Goal: Task Accomplishment & Management: Manage account settings

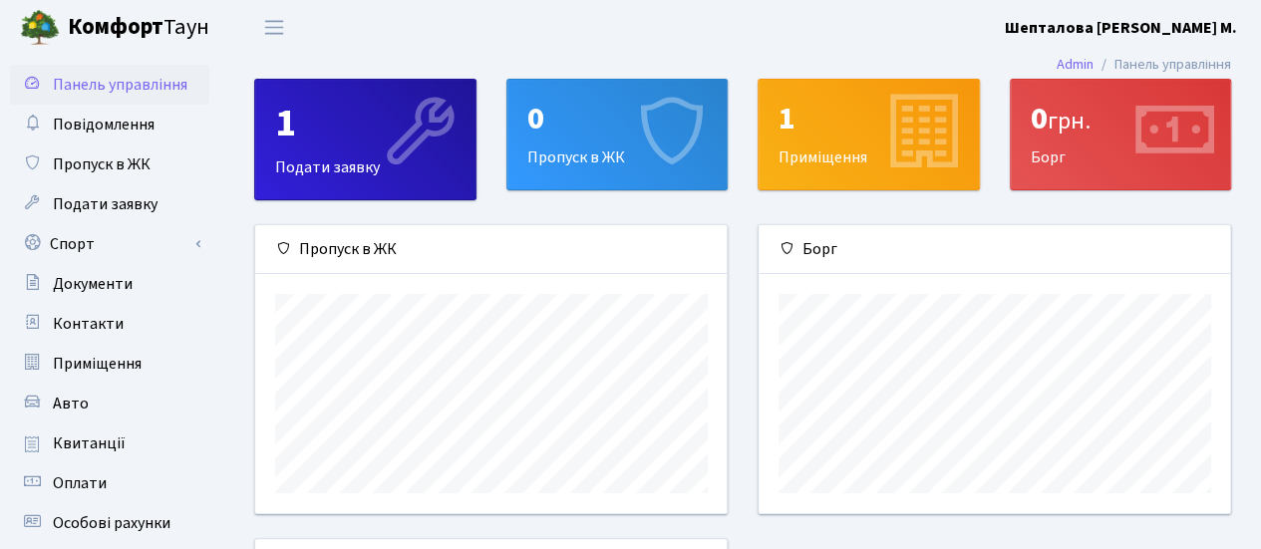
scroll to position [287, 472]
click at [147, 131] on span "Повідомлення" at bounding box center [104, 125] width 102 height 22
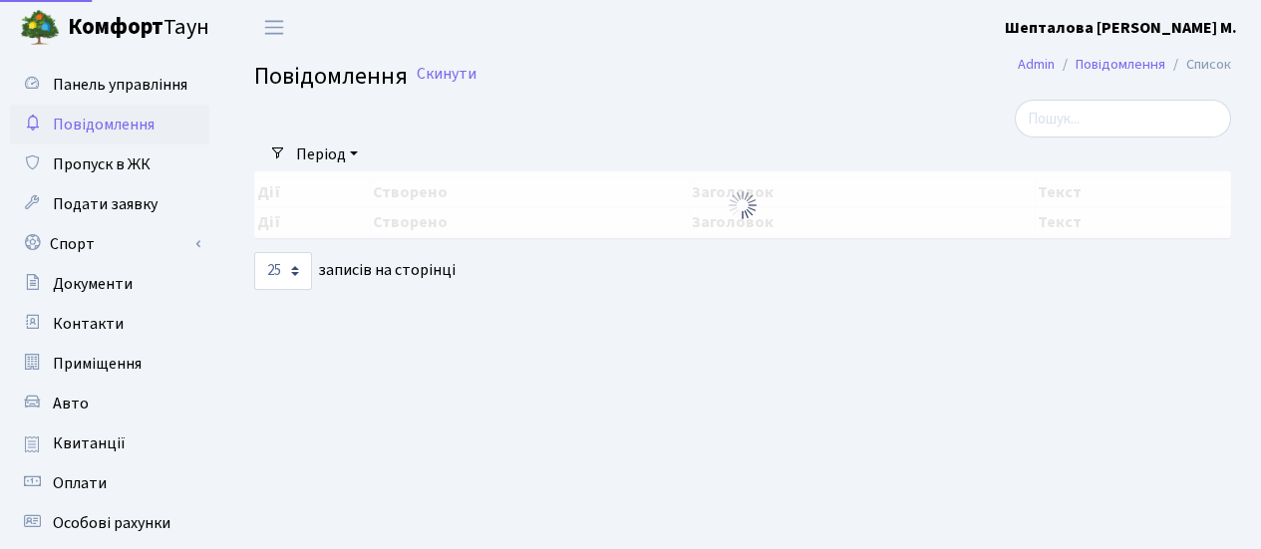
select select "25"
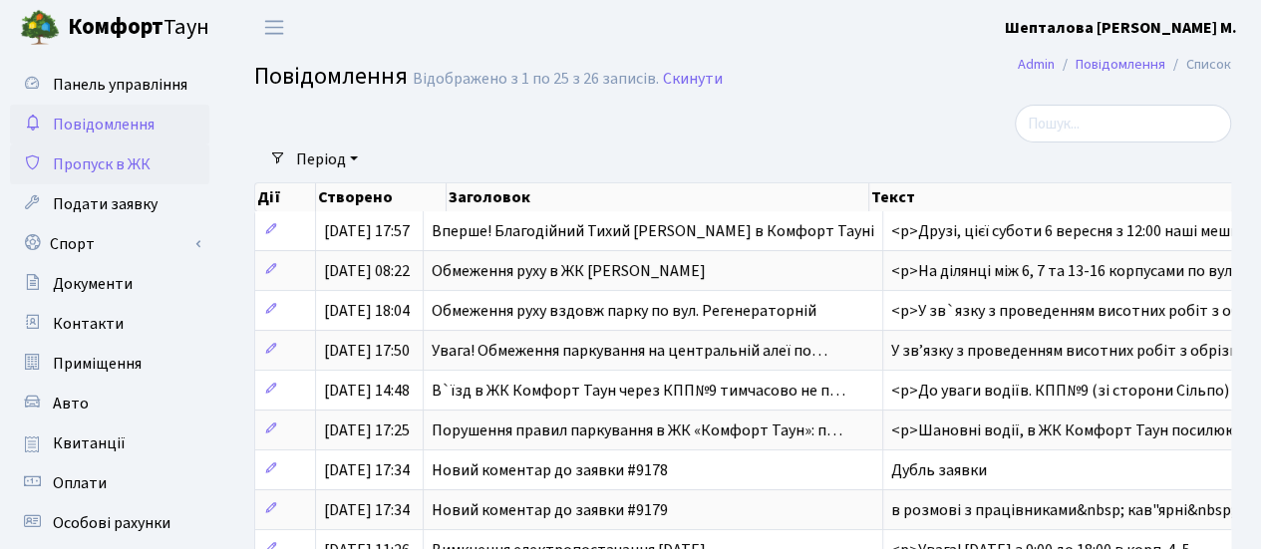
click at [116, 156] on span "Пропуск в ЖК" at bounding box center [102, 165] width 98 height 22
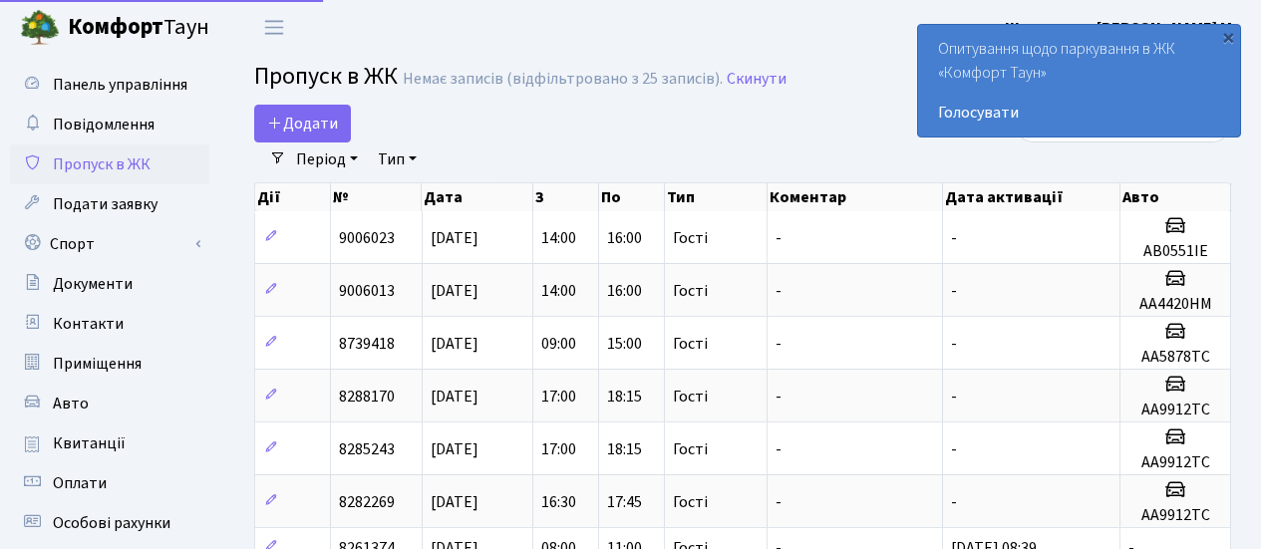
select select "25"
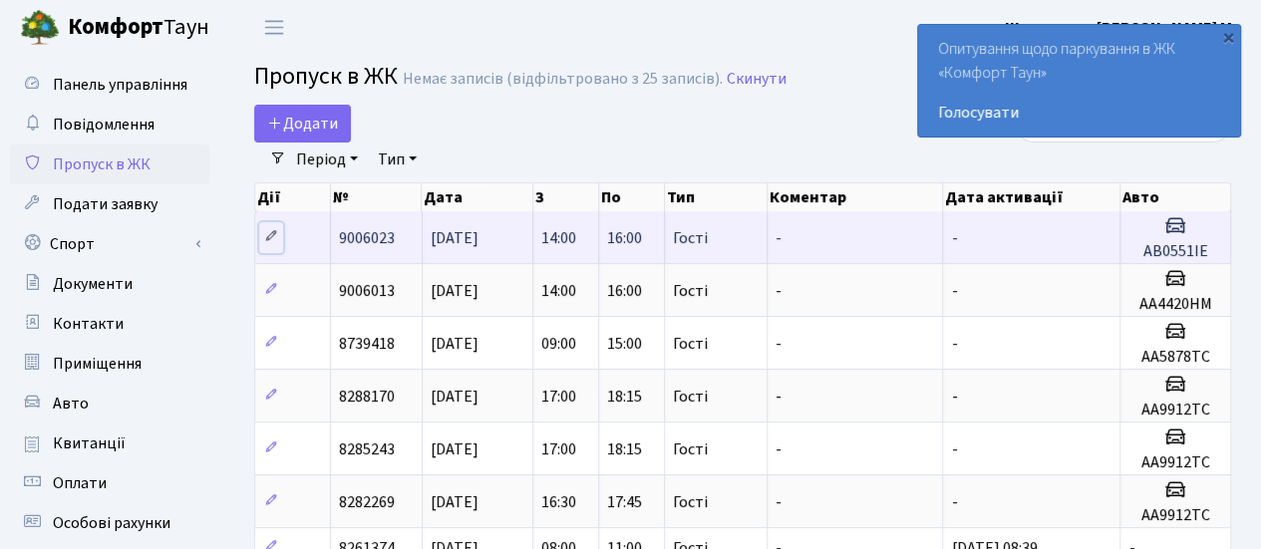
click at [275, 233] on icon at bounding box center [271, 236] width 14 height 14
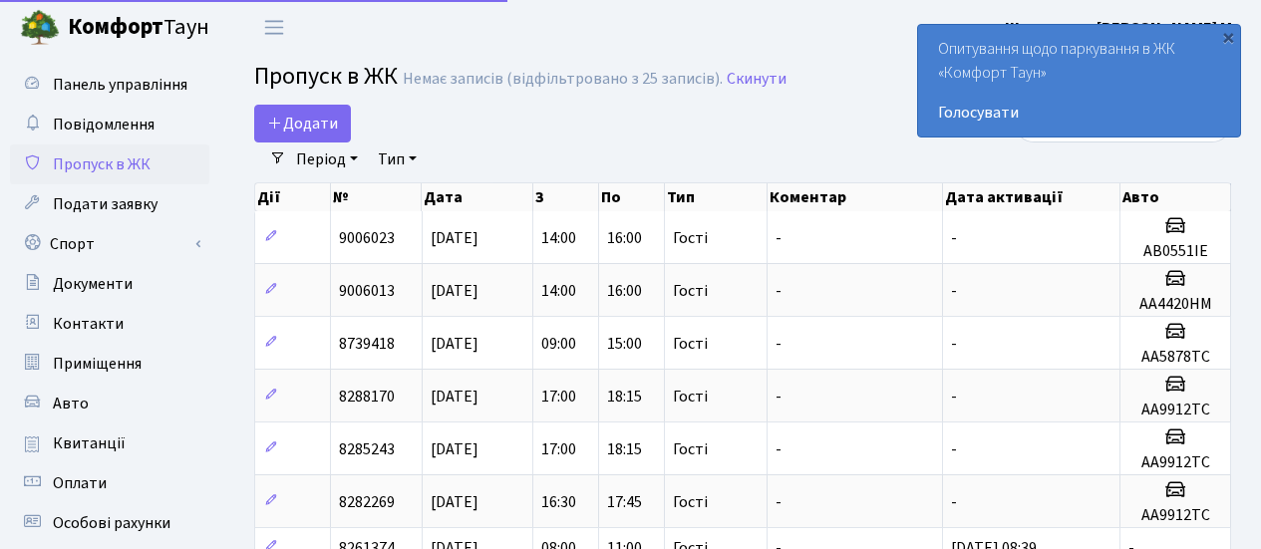
select select "25"
click at [1228, 43] on div "×" at bounding box center [1228, 37] width 20 height 20
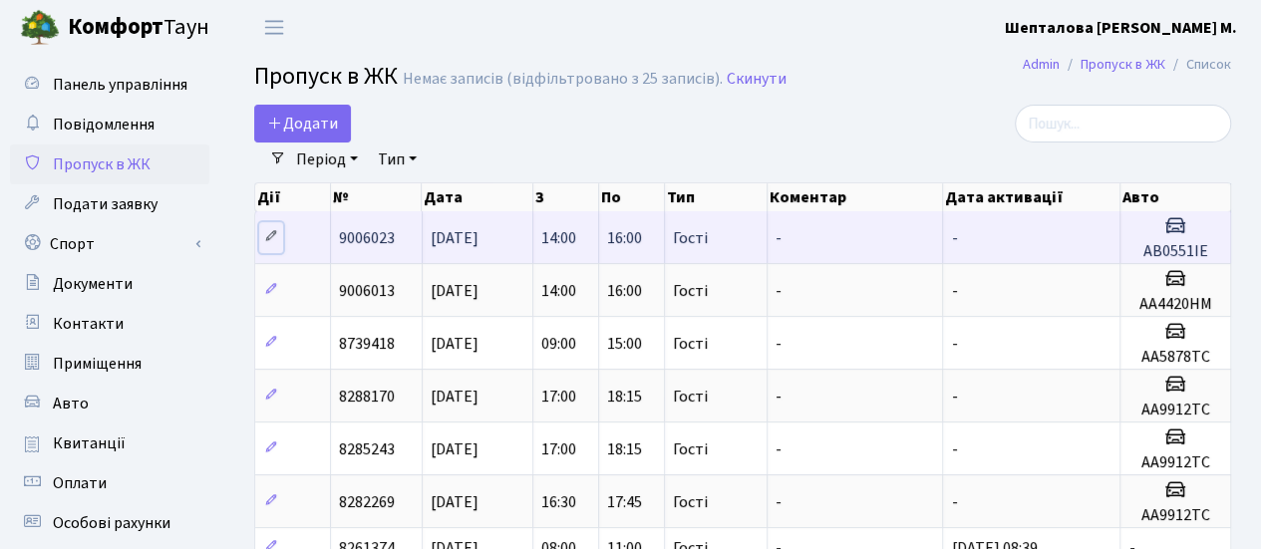
click at [268, 238] on icon at bounding box center [271, 236] width 14 height 14
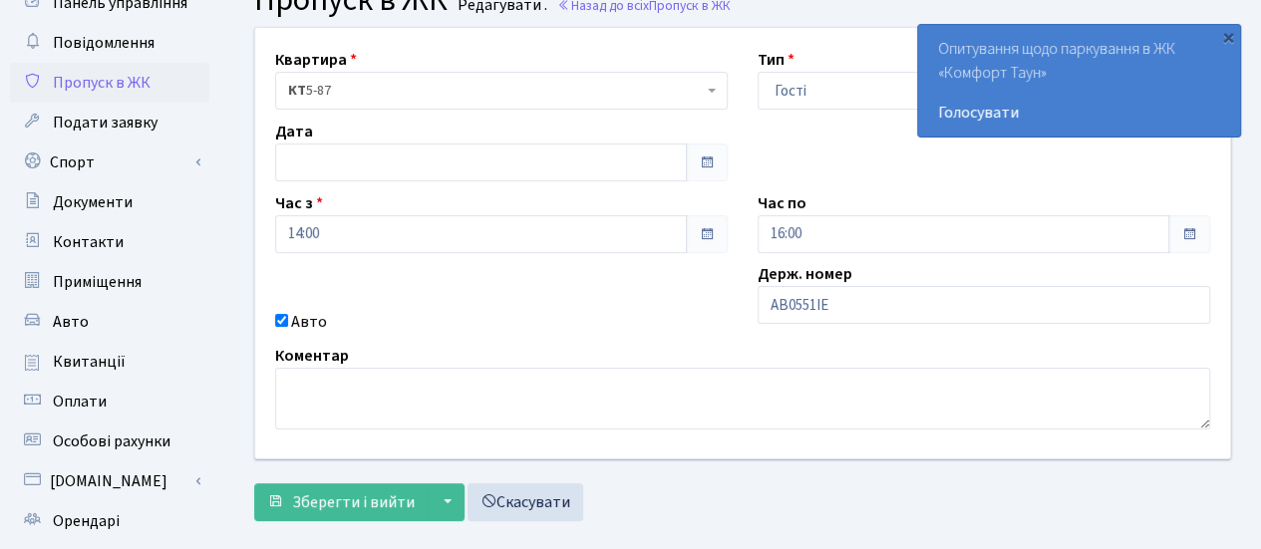
scroll to position [348, 0]
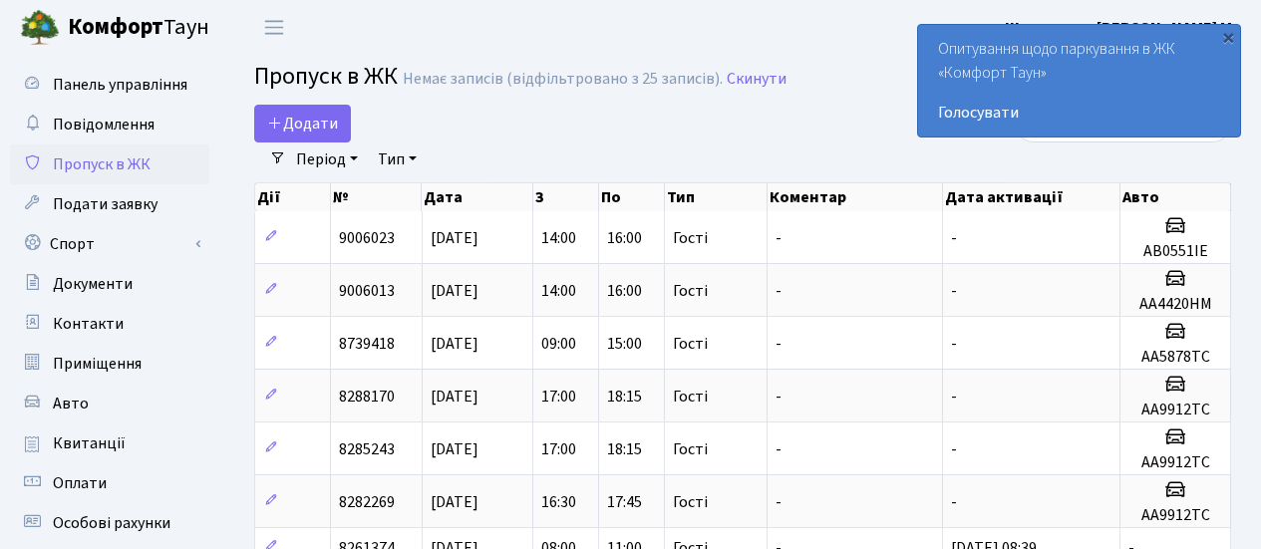
select select "25"
click at [133, 203] on span "Подати заявку" at bounding box center [105, 204] width 105 height 22
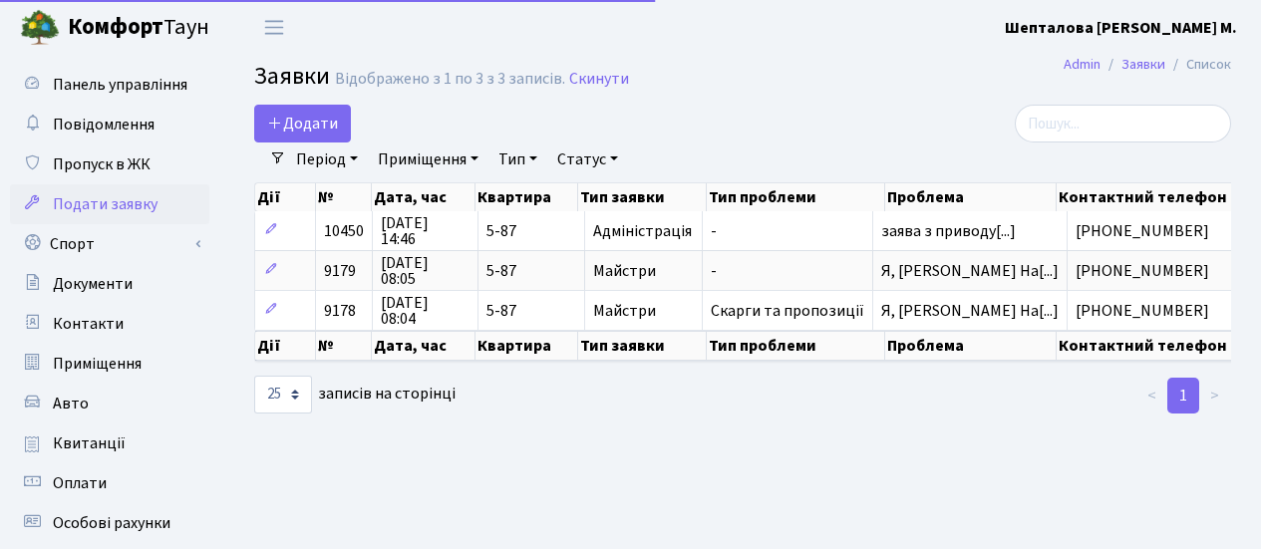
select select "25"
click at [134, 245] on link "Спорт" at bounding box center [109, 244] width 199 height 40
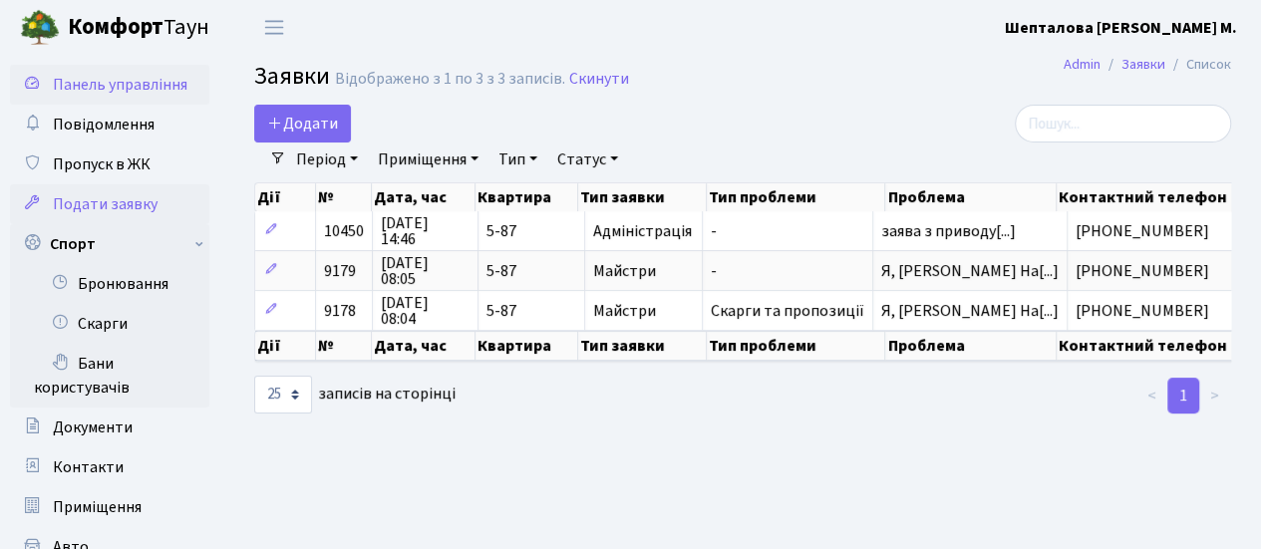
click at [115, 95] on span "Панель управління" at bounding box center [120, 85] width 135 height 22
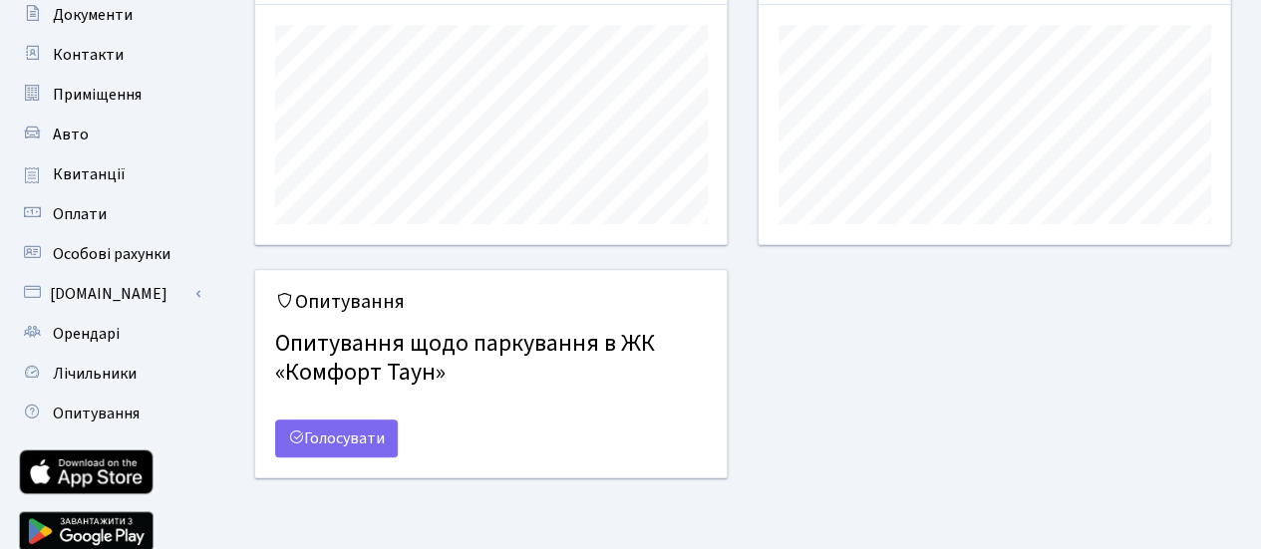
scroll to position [299, 0]
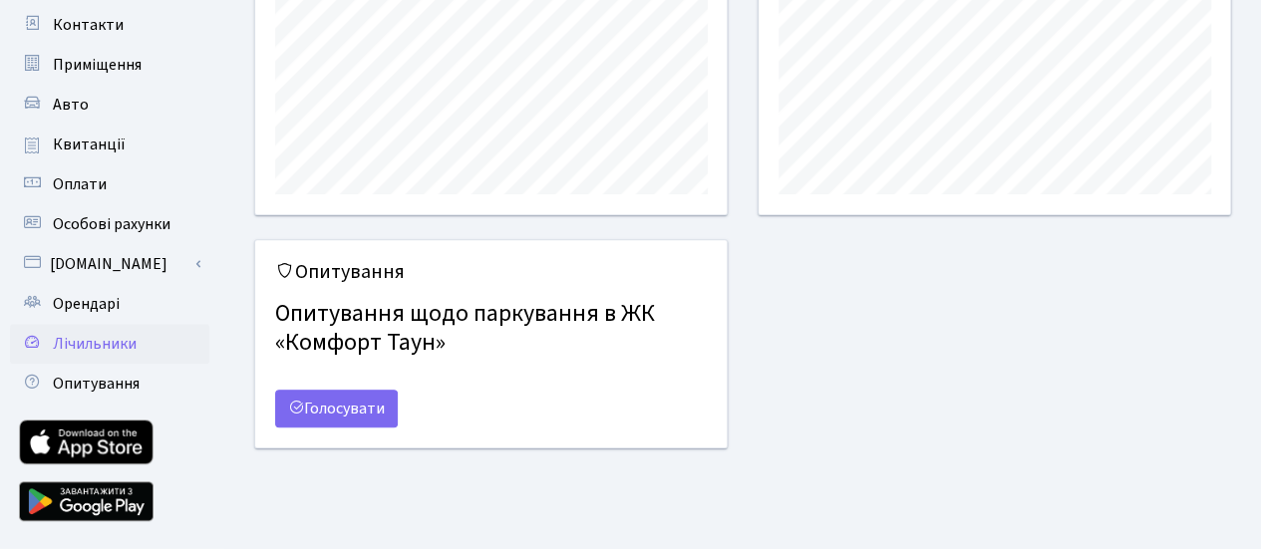
click at [90, 348] on span "Лічильники" at bounding box center [95, 344] width 84 height 22
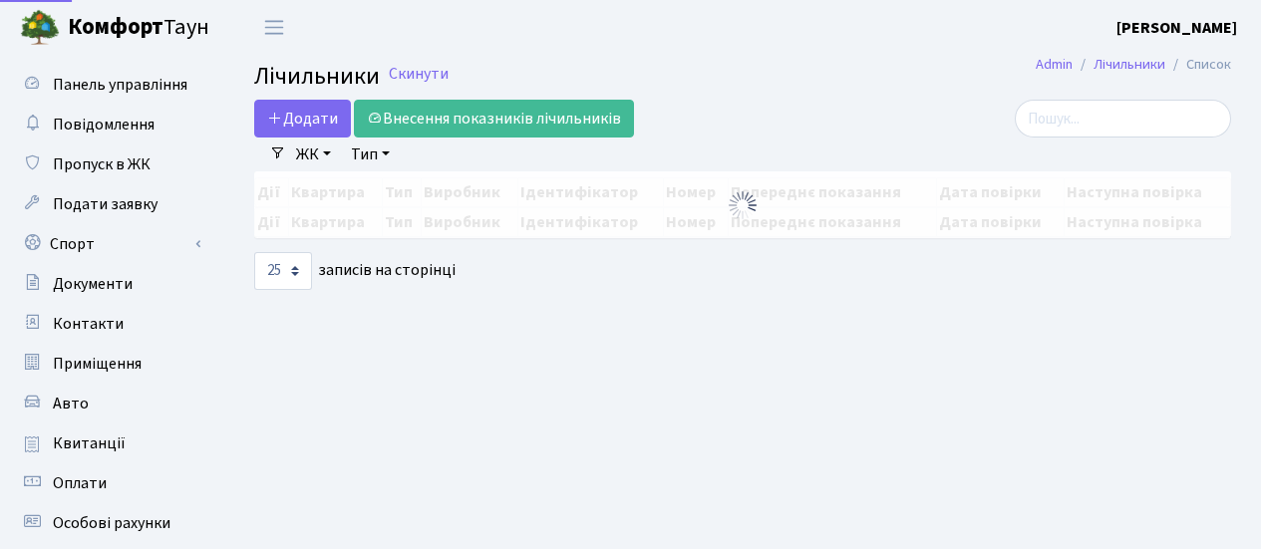
select select "25"
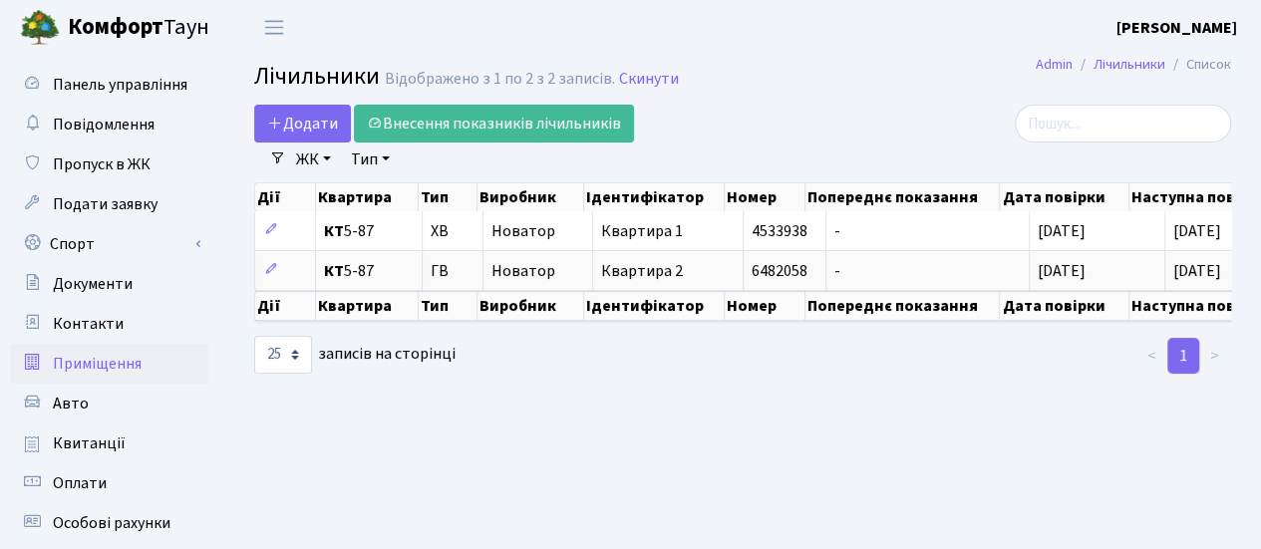
click at [85, 354] on span "Приміщення" at bounding box center [97, 364] width 89 height 22
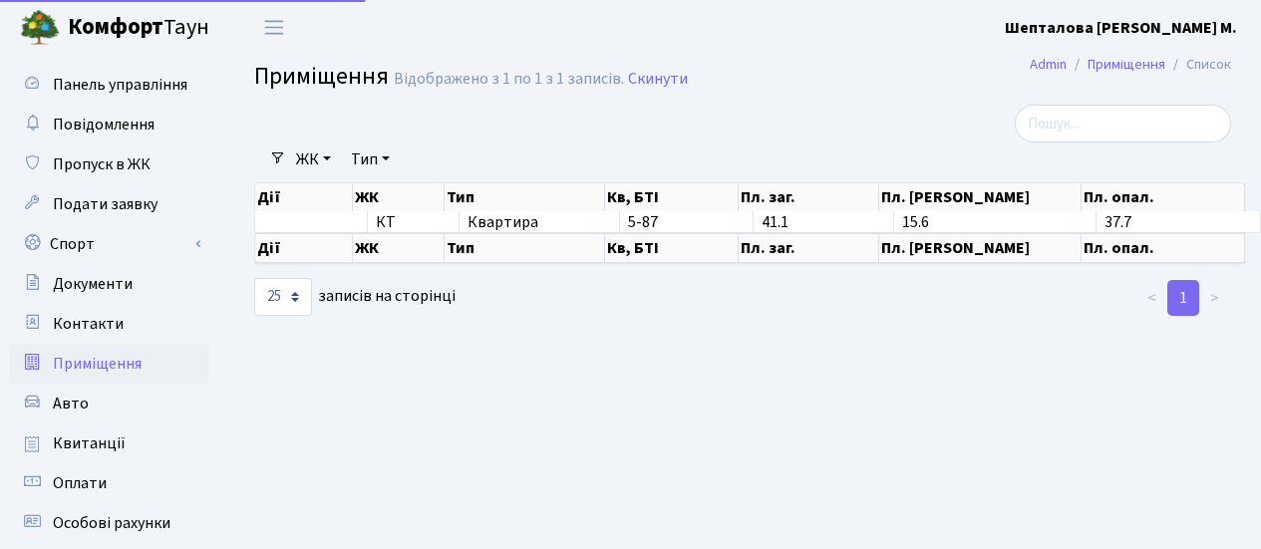
select select "25"
click at [110, 322] on span "Контакти" at bounding box center [88, 324] width 71 height 22
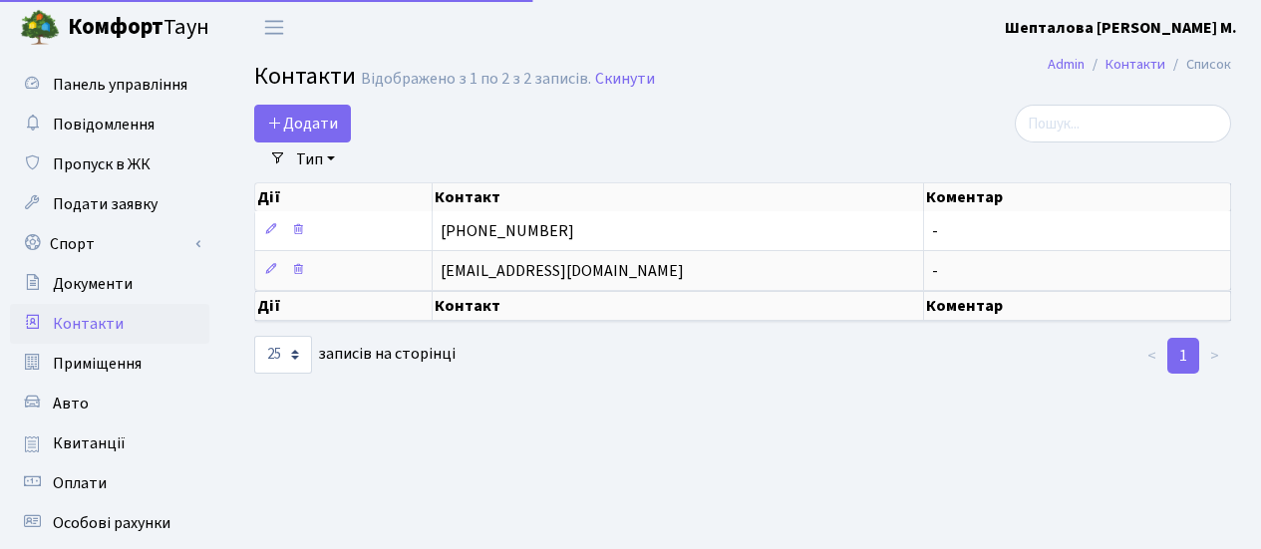
select select "25"
click at [92, 280] on span "Документи" at bounding box center [93, 284] width 80 height 22
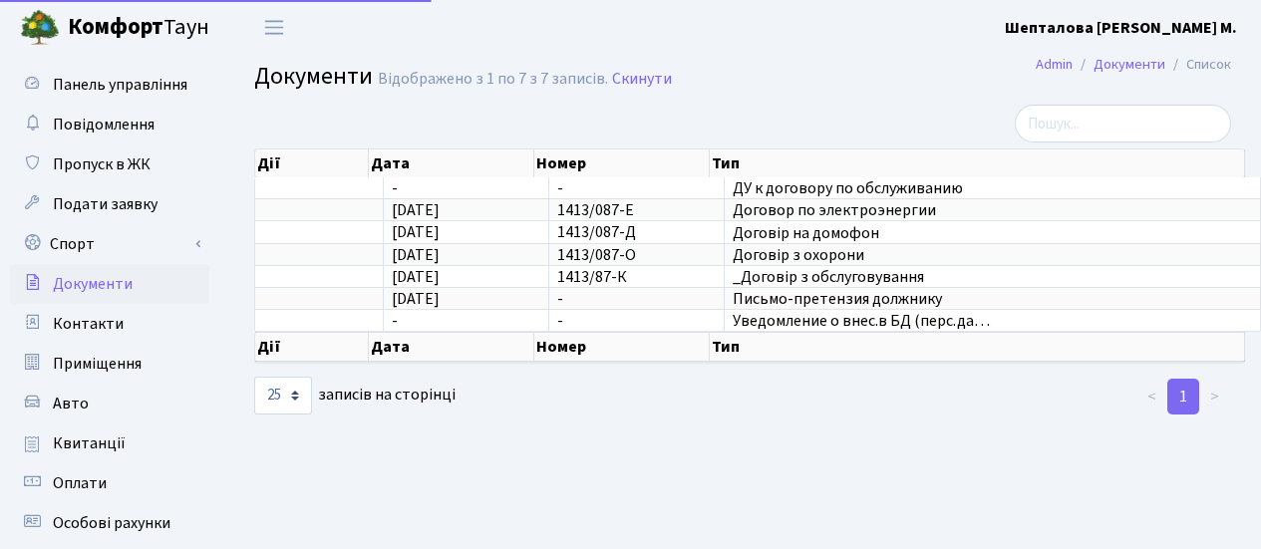
select select "25"
click at [119, 254] on link "Спорт" at bounding box center [109, 244] width 199 height 40
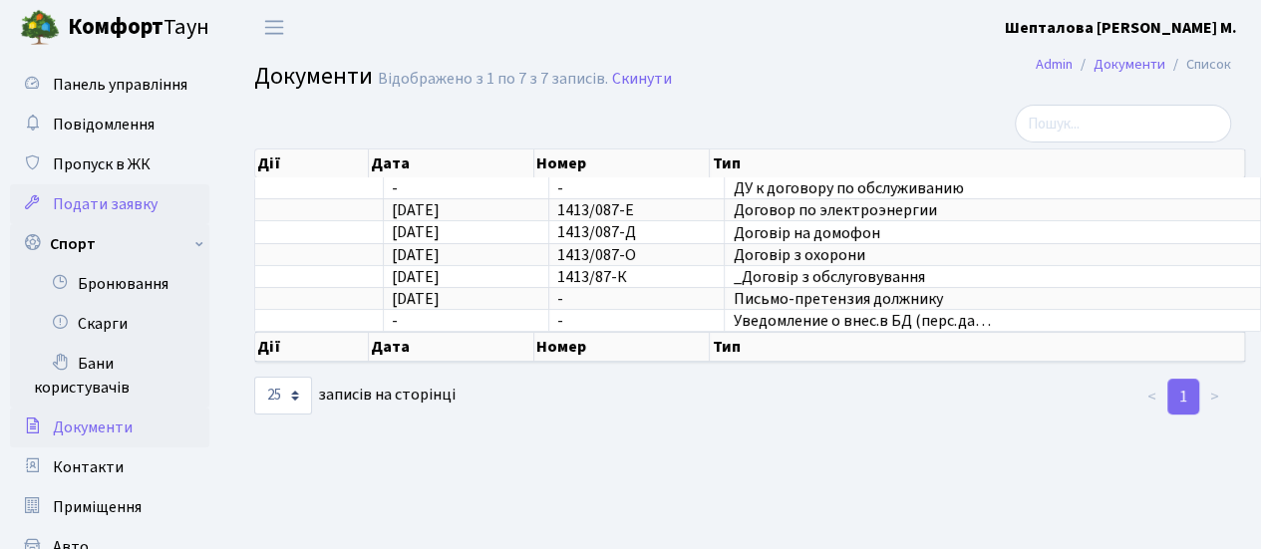
click at [144, 212] on span "Подати заявку" at bounding box center [105, 204] width 105 height 22
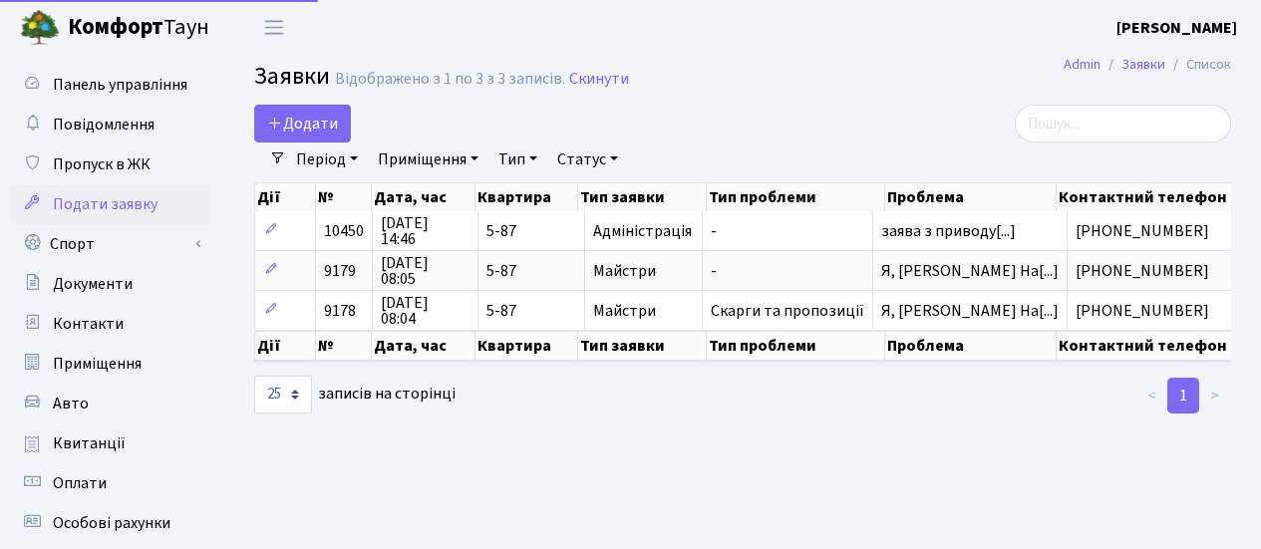
select select "25"
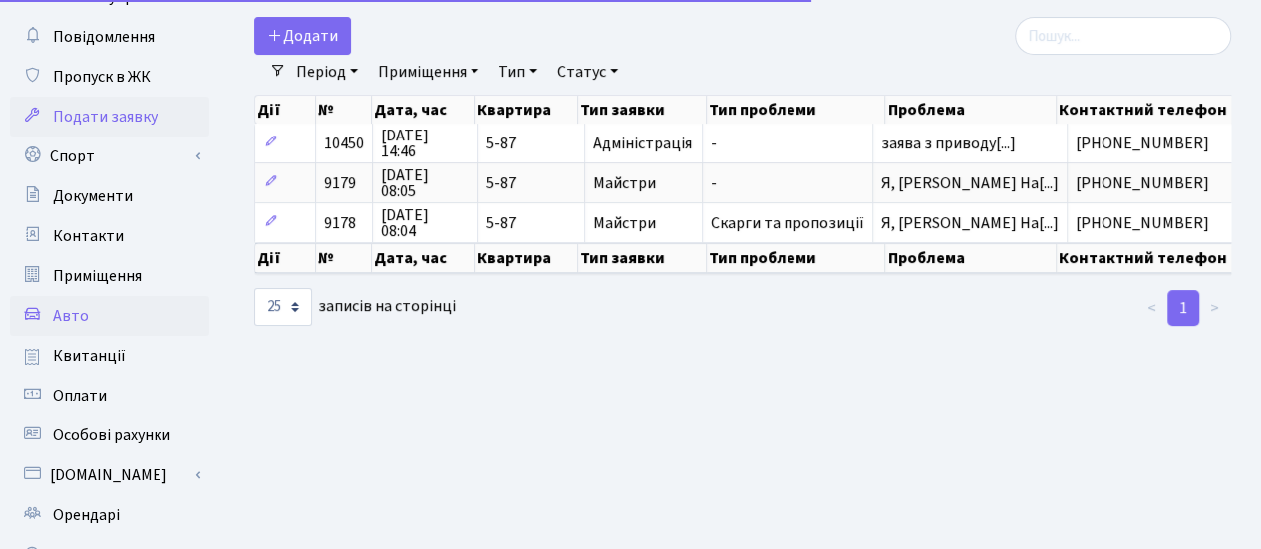
scroll to position [100, 0]
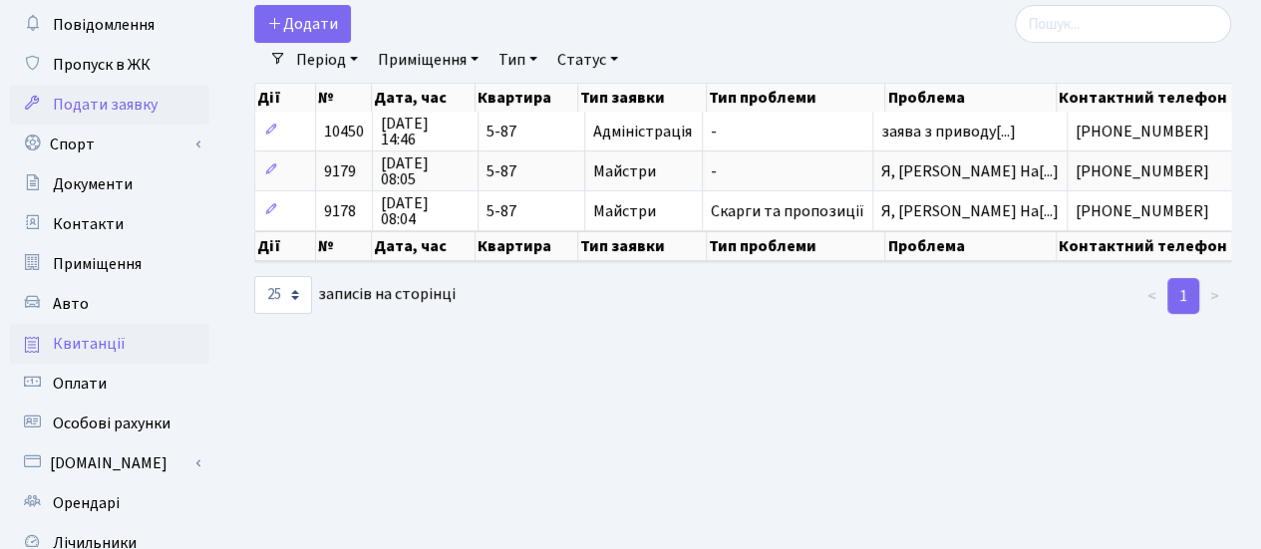
click at [117, 346] on span "Квитанції" at bounding box center [89, 344] width 73 height 22
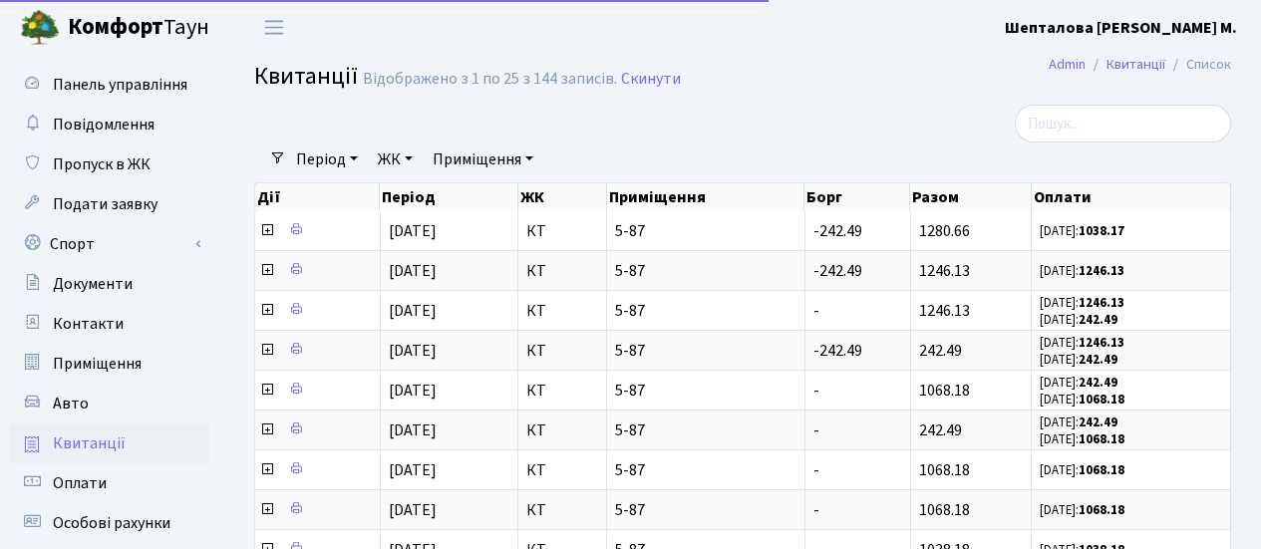
select select "25"
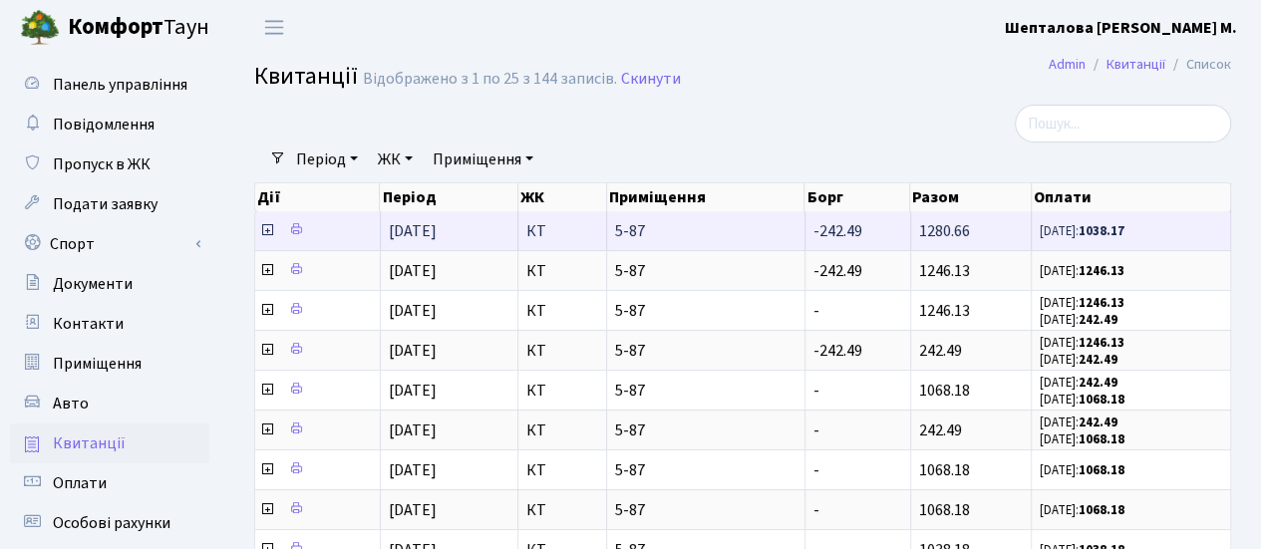
click at [1215, 239] on span "20.09.25: 1038.17" at bounding box center [1131, 230] width 182 height 17
click at [261, 228] on icon at bounding box center [267, 230] width 16 height 16
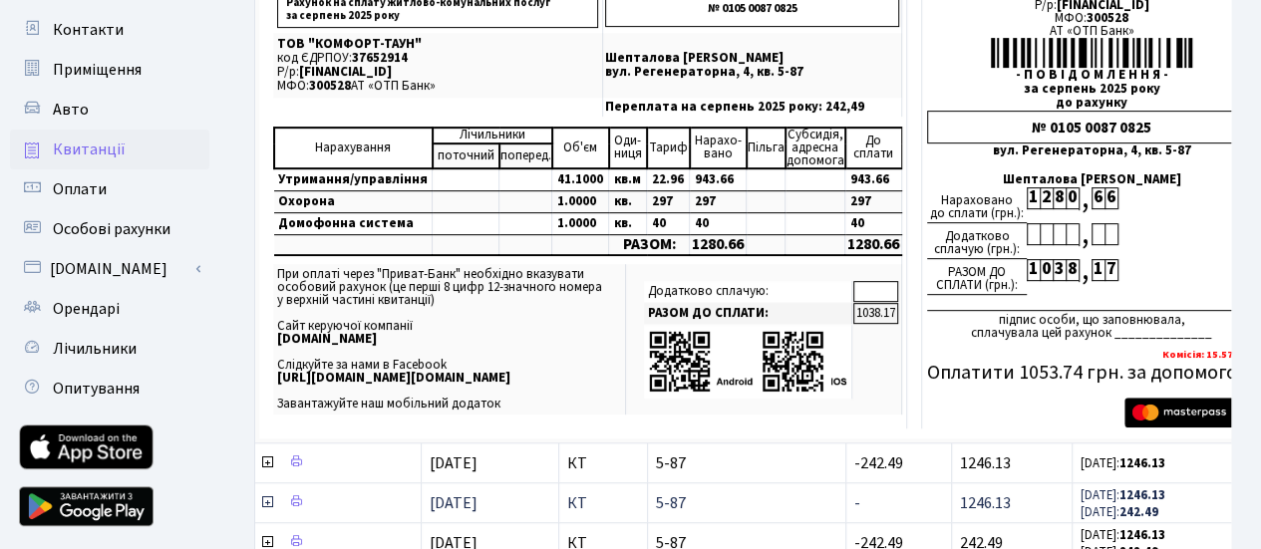
scroll to position [598, 0]
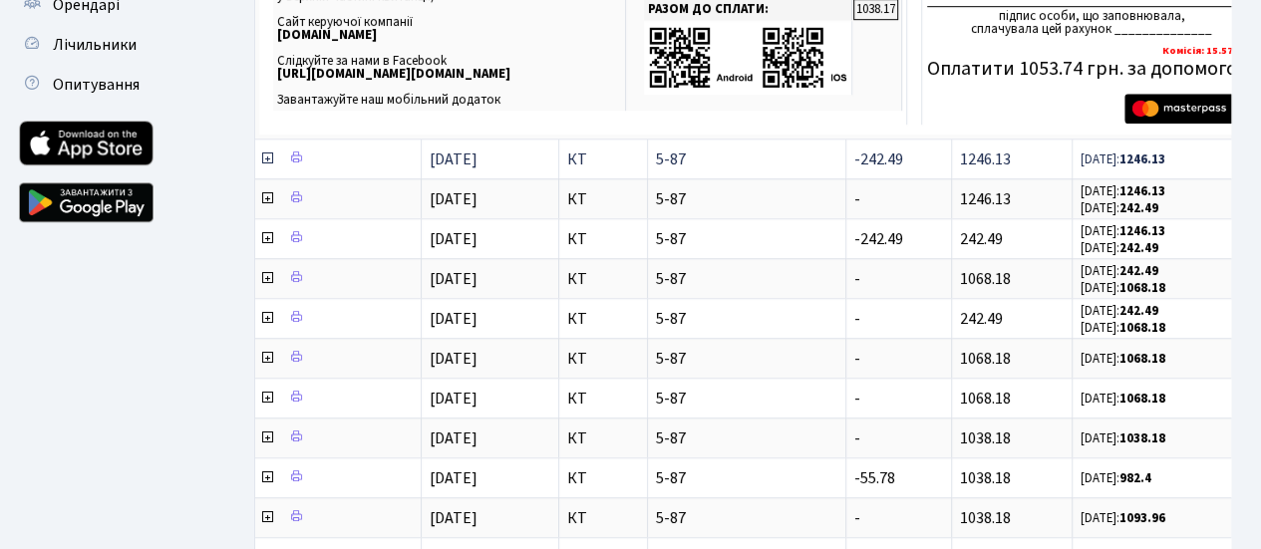
click at [268, 154] on icon at bounding box center [267, 159] width 16 height 16
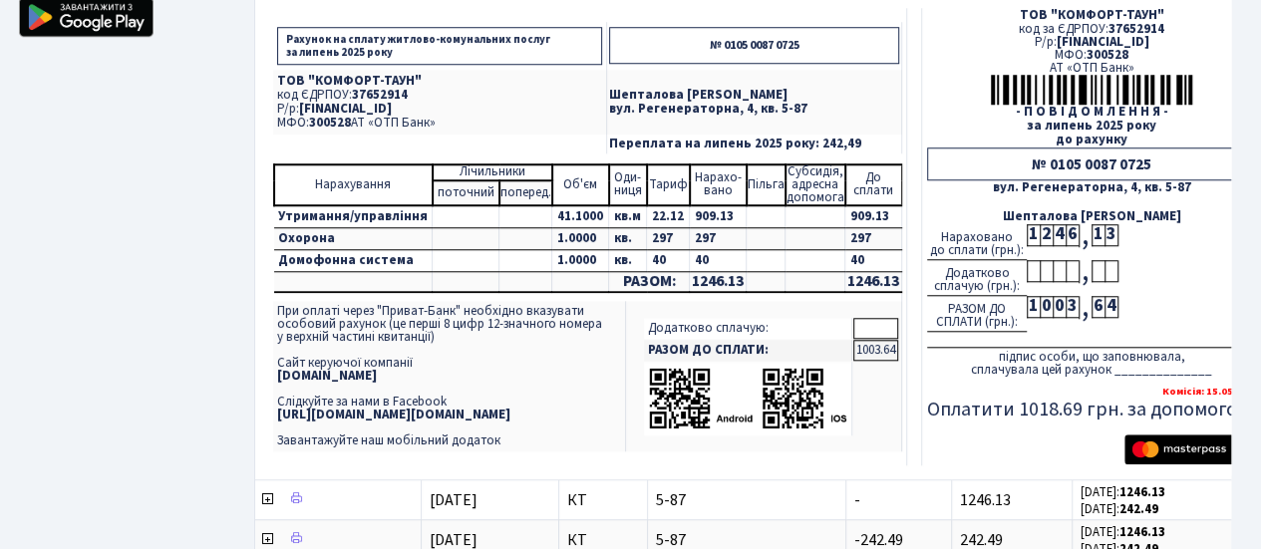
scroll to position [997, 0]
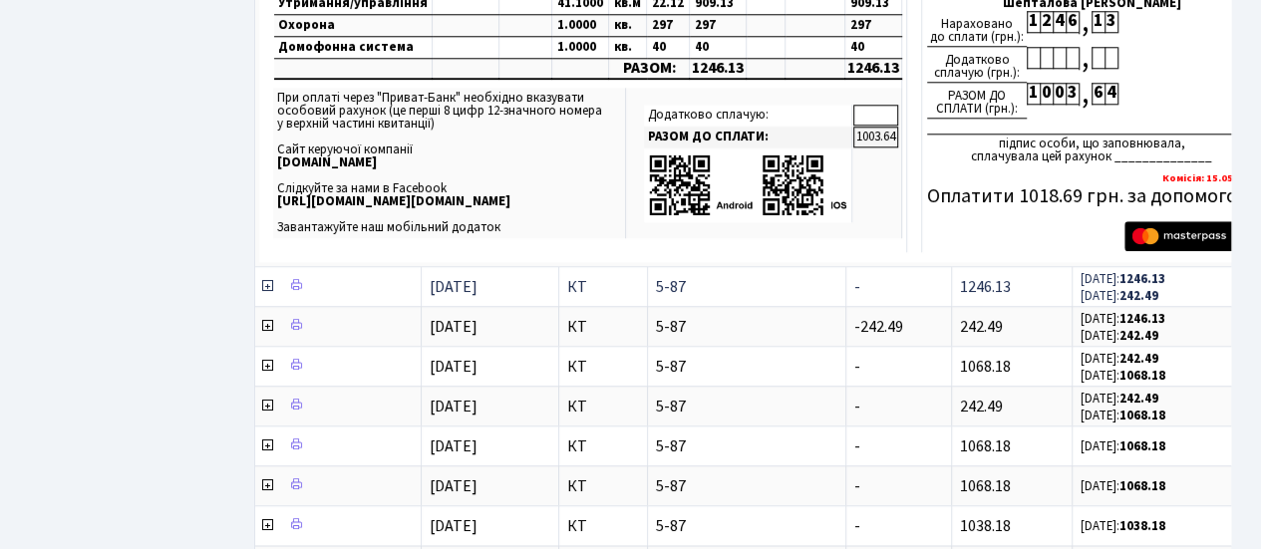
click at [265, 281] on icon at bounding box center [267, 286] width 16 height 16
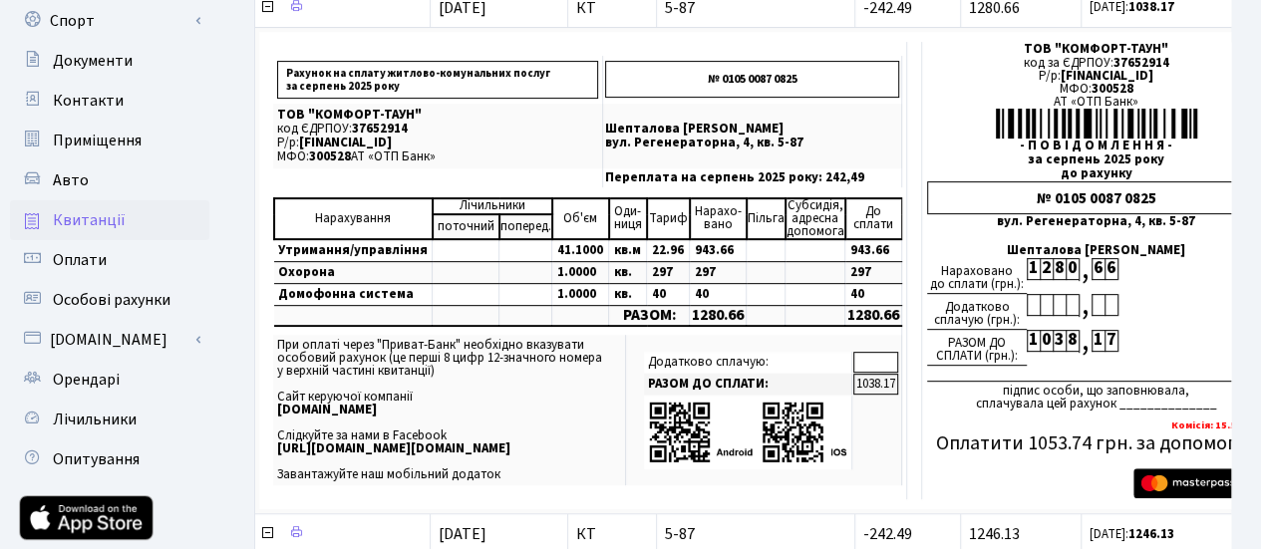
scroll to position [100, 0]
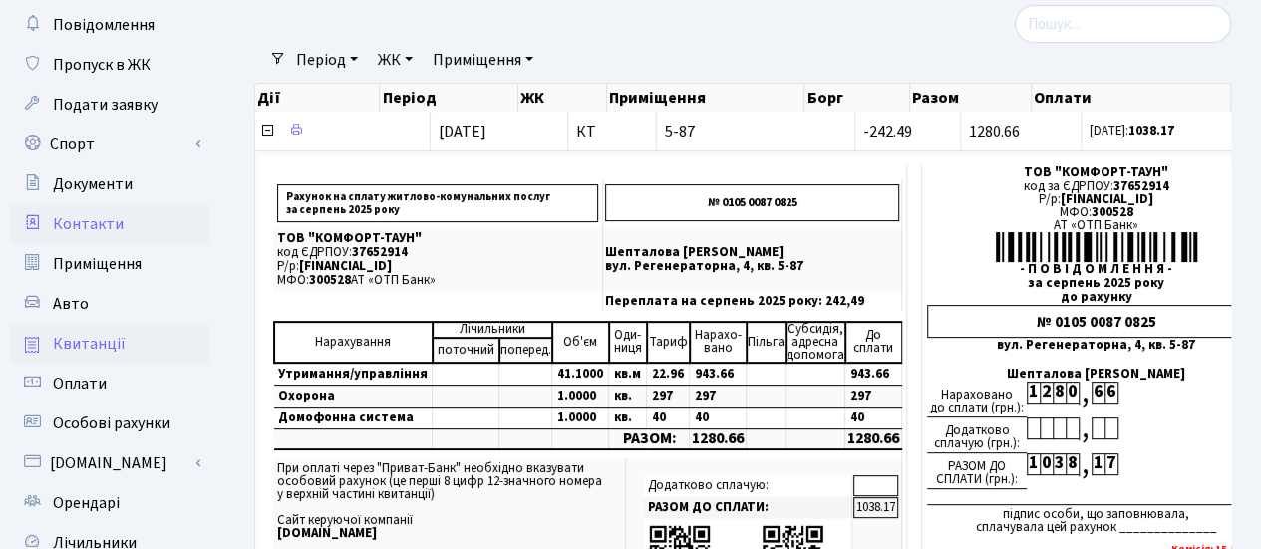
click at [126, 224] on link "Контакти" at bounding box center [109, 224] width 199 height 40
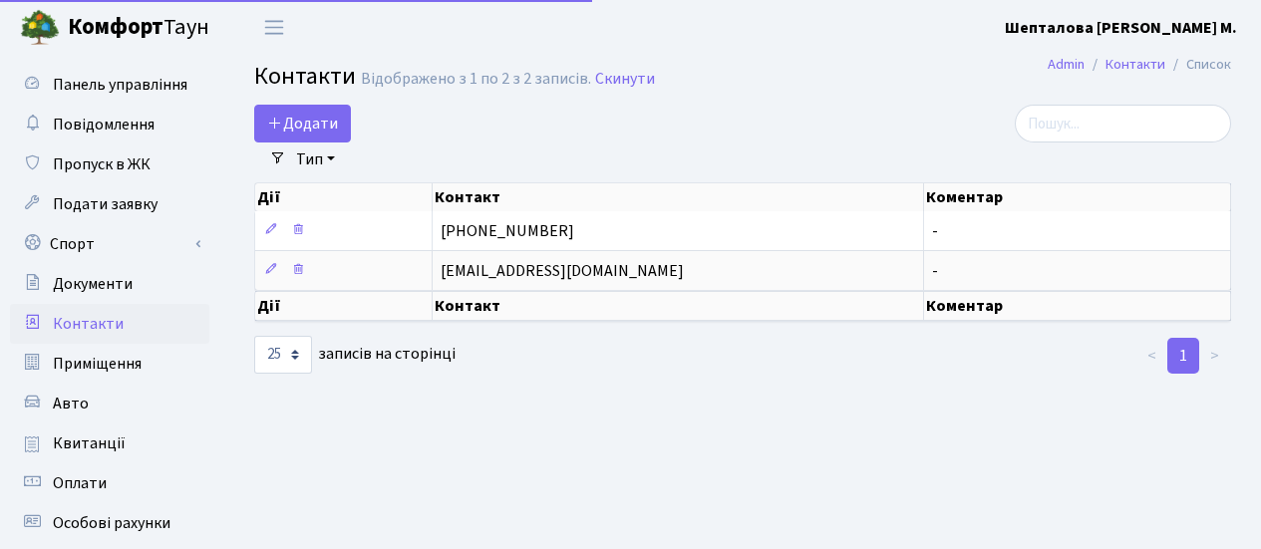
select select "25"
click at [102, 136] on span "Повідомлення" at bounding box center [104, 125] width 102 height 22
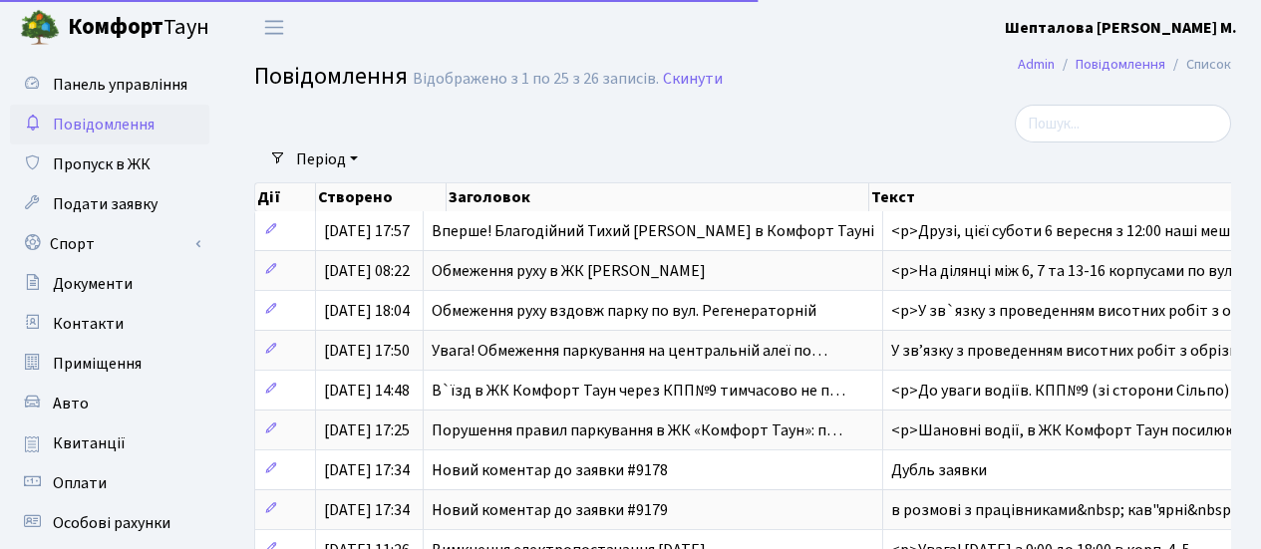
select select "25"
click at [118, 447] on span "Квитанції" at bounding box center [89, 444] width 73 height 22
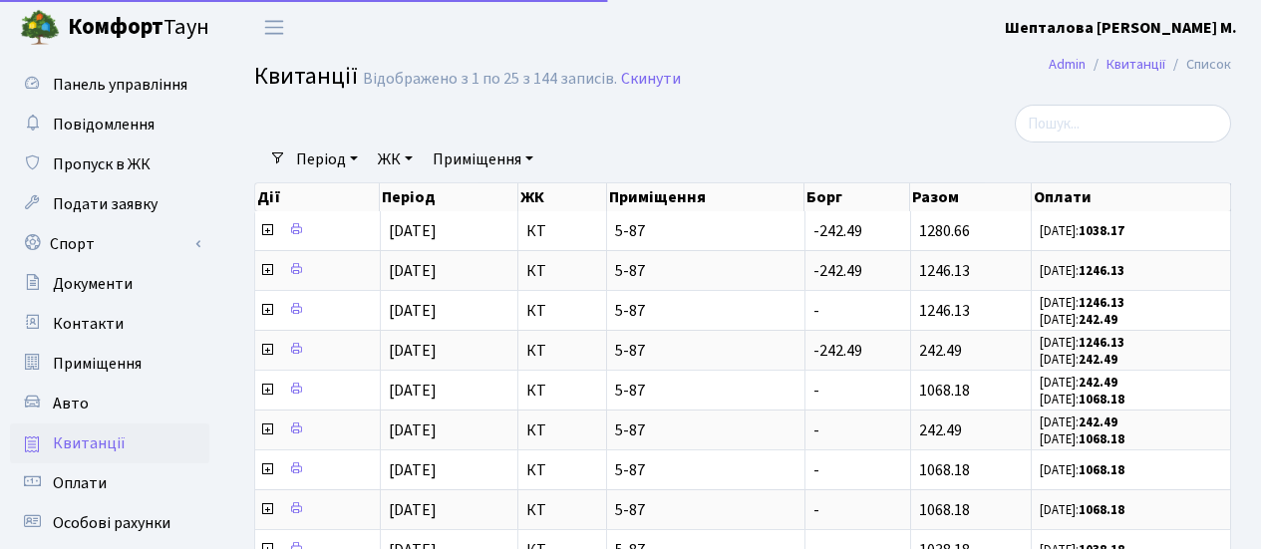
select select "25"
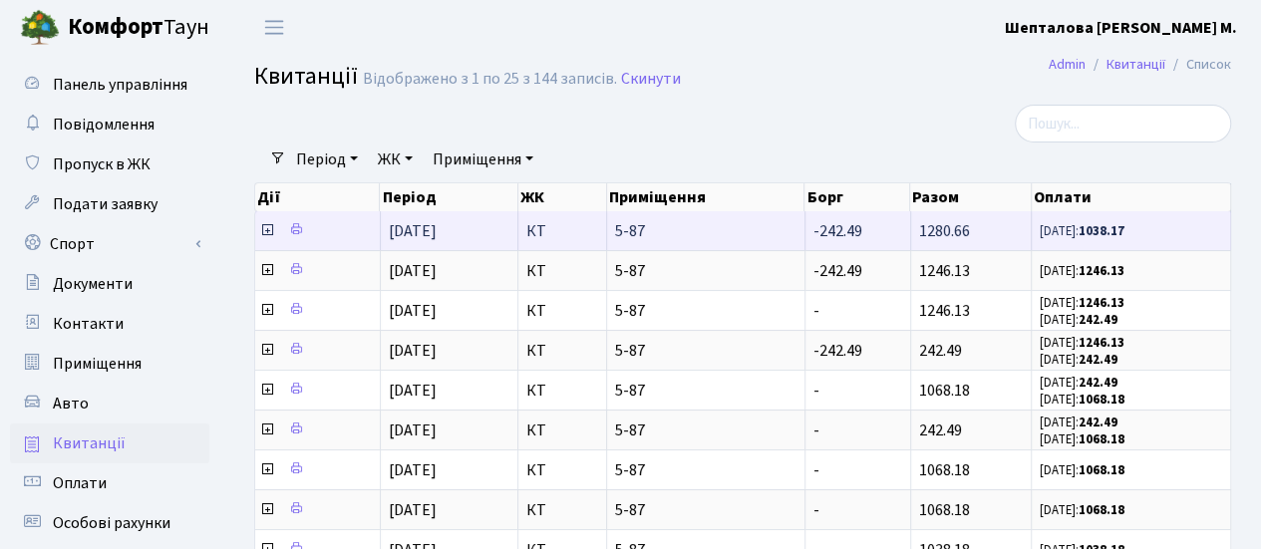
click at [263, 230] on icon at bounding box center [267, 230] width 16 height 16
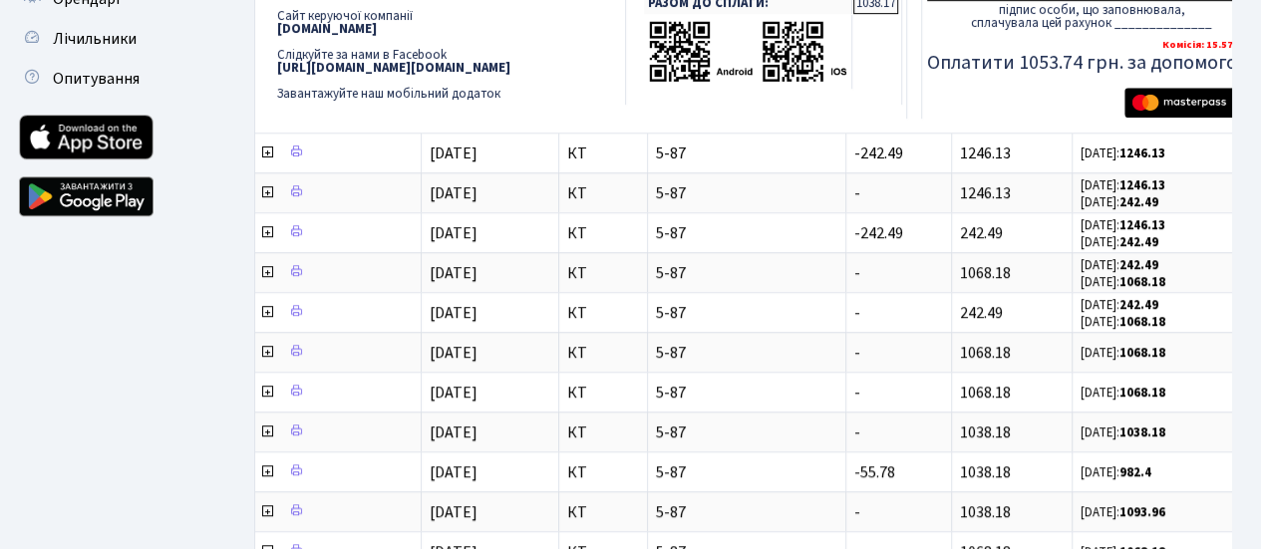
scroll to position [498, 0]
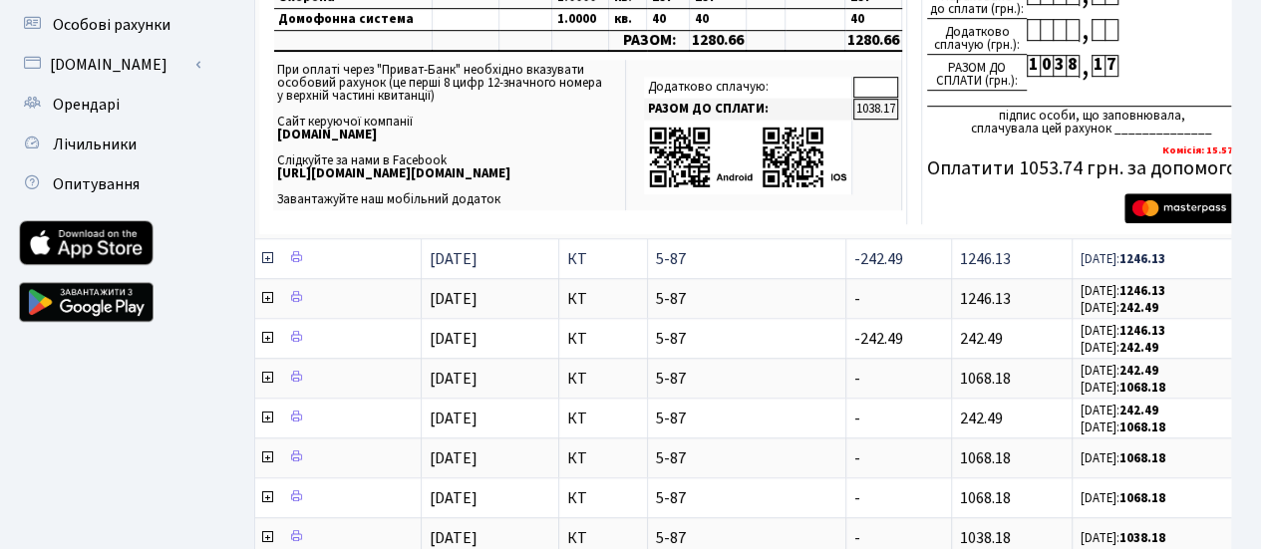
click at [269, 254] on icon at bounding box center [267, 258] width 16 height 16
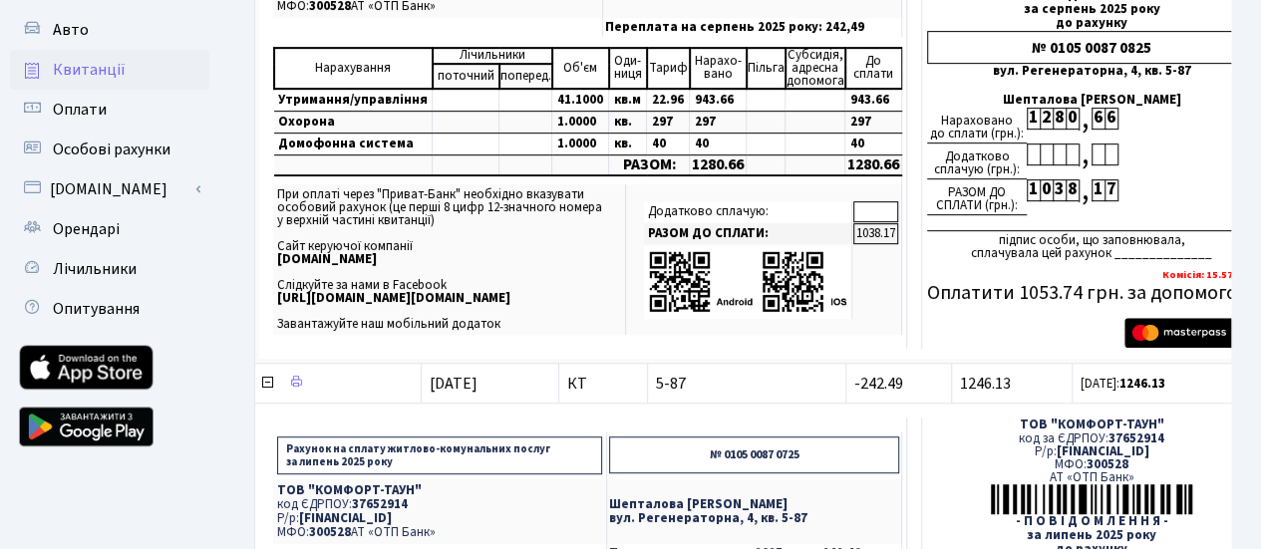
scroll to position [199, 0]
